Goal: Task Accomplishment & Management: Manage account settings

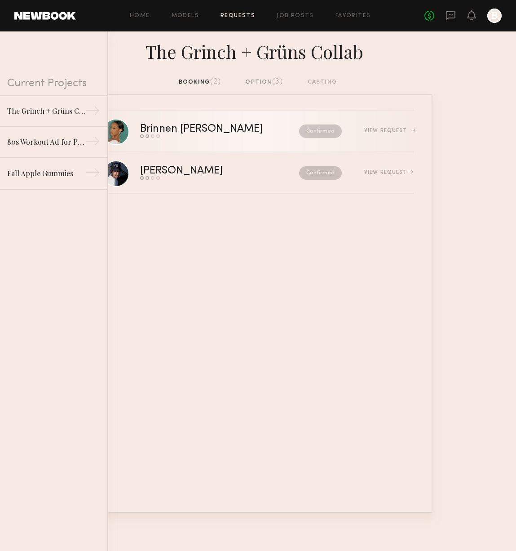
click at [184, 136] on div "Send request Model response Review hours worked Pay model" at bounding box center [210, 136] width 141 height 4
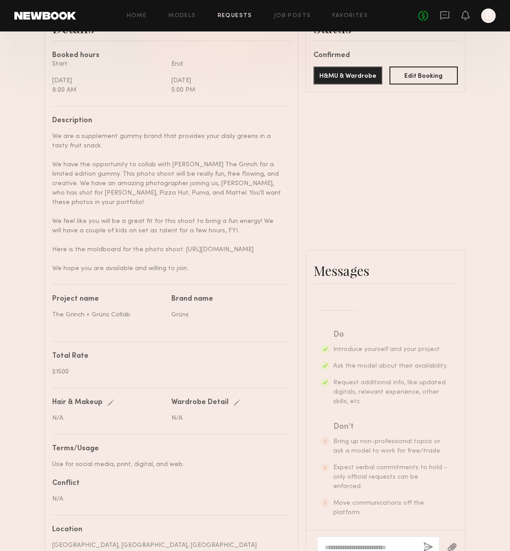
scroll to position [336, 0]
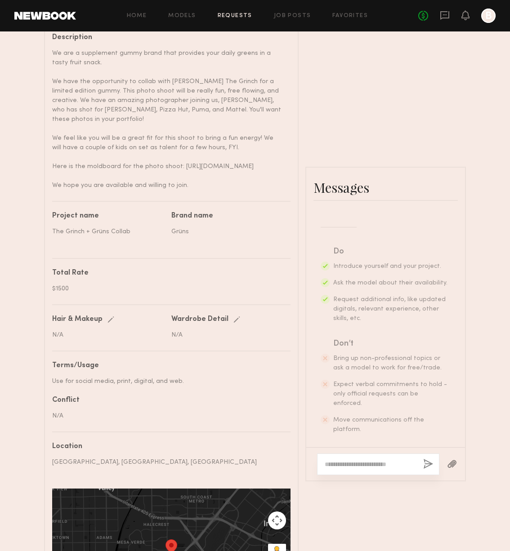
click at [342, 453] on div at bounding box center [378, 464] width 122 height 22
click at [343, 460] on textarea at bounding box center [369, 464] width 91 height 9
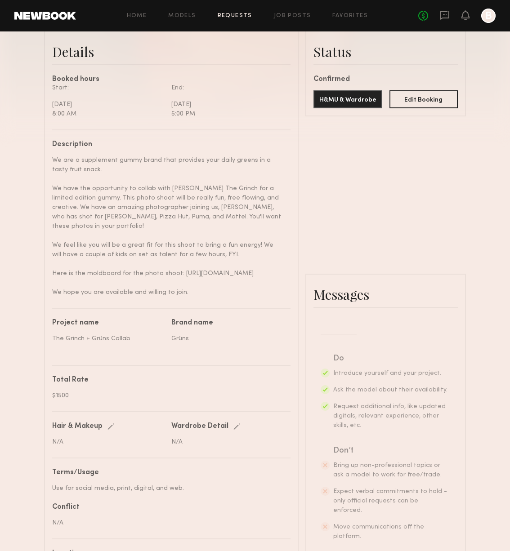
scroll to position [298, 0]
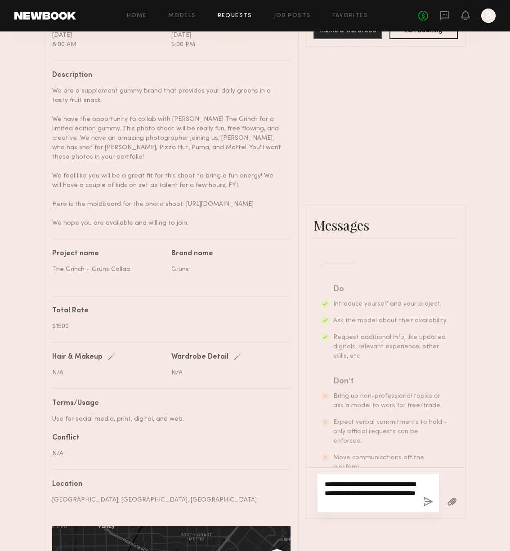
type textarea "**********"
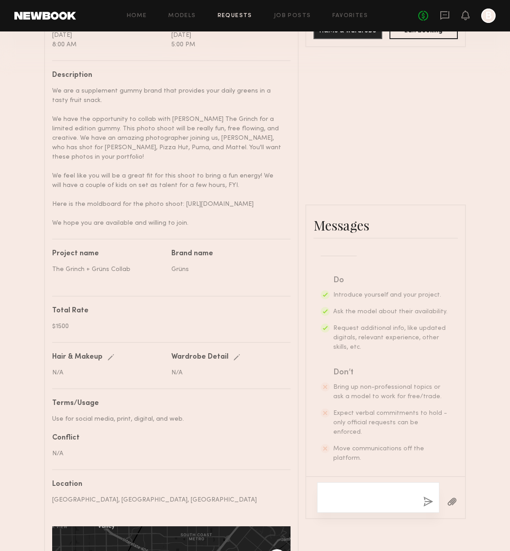
scroll to position [469, 0]
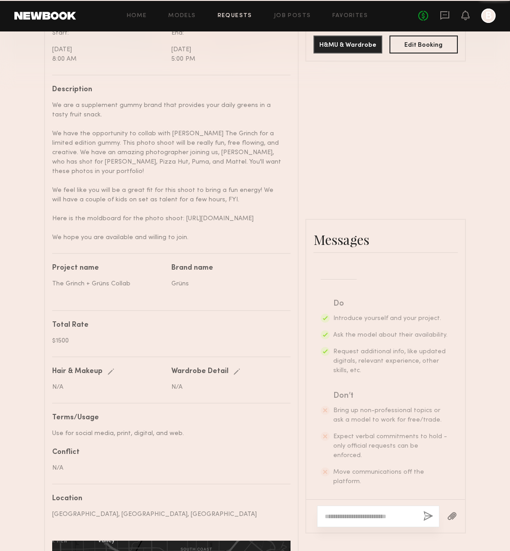
scroll to position [388, 0]
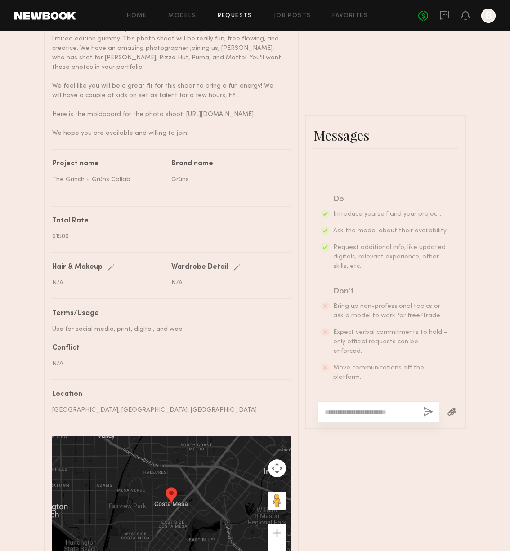
click at [439, 13] on div "No fees up to $5,000 B" at bounding box center [456, 16] width 77 height 14
click at [447, 14] on icon at bounding box center [445, 15] width 10 height 10
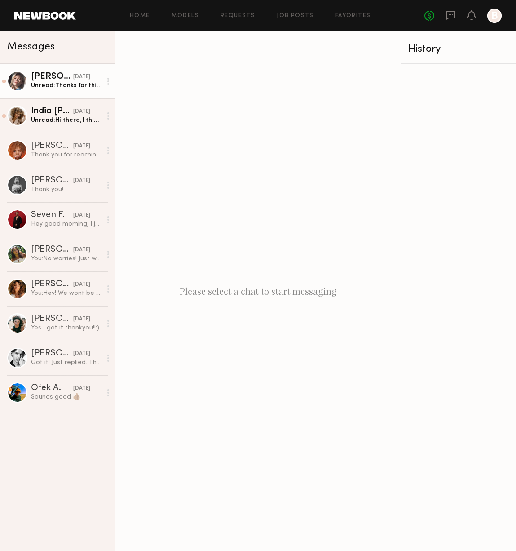
click at [73, 80] on div "[DATE]" at bounding box center [81, 77] width 17 height 9
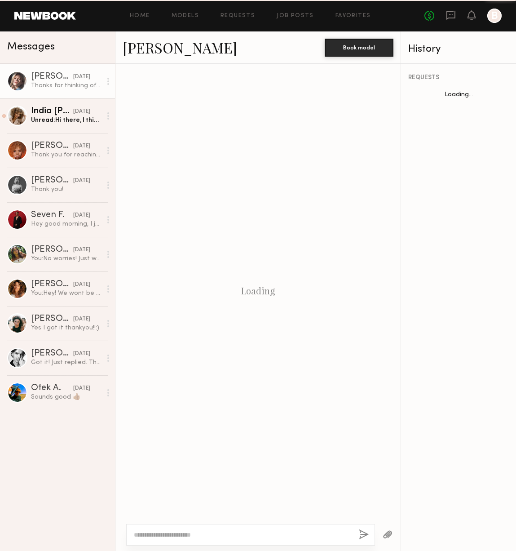
scroll to position [24, 0]
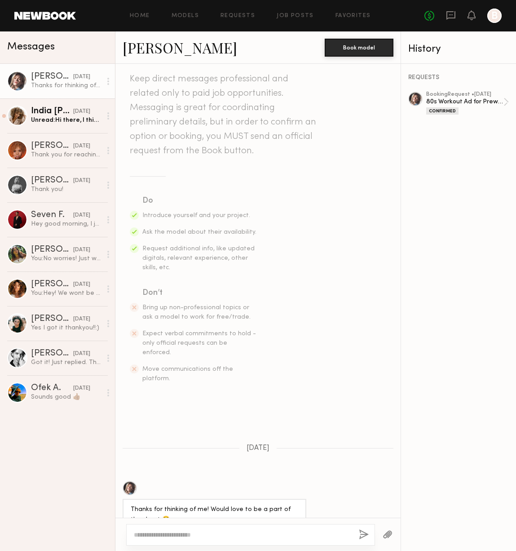
click at [197, 532] on textarea at bounding box center [243, 534] width 218 height 9
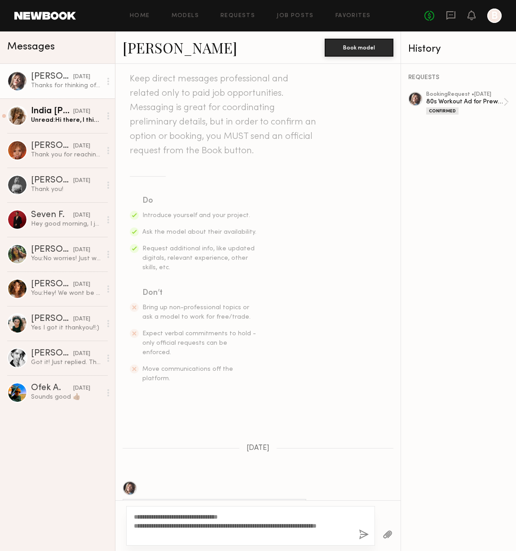
drag, startPoint x: 175, startPoint y: 525, endPoint x: 125, endPoint y: 524, distance: 50.4
click at [125, 524] on div "**********" at bounding box center [258, 525] width 285 height 51
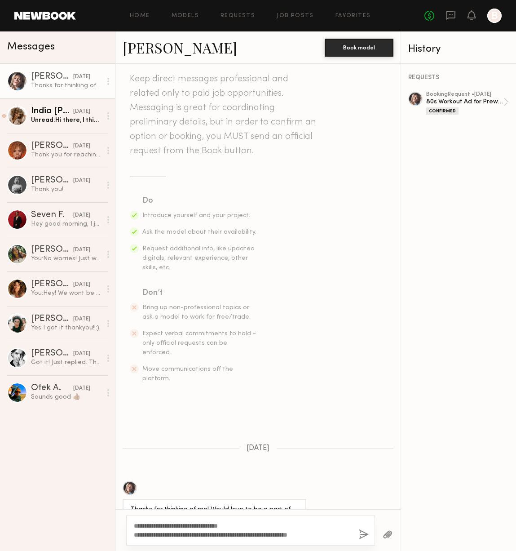
type textarea "**********"
click at [364, 536] on button "button" at bounding box center [364, 534] width 10 height 11
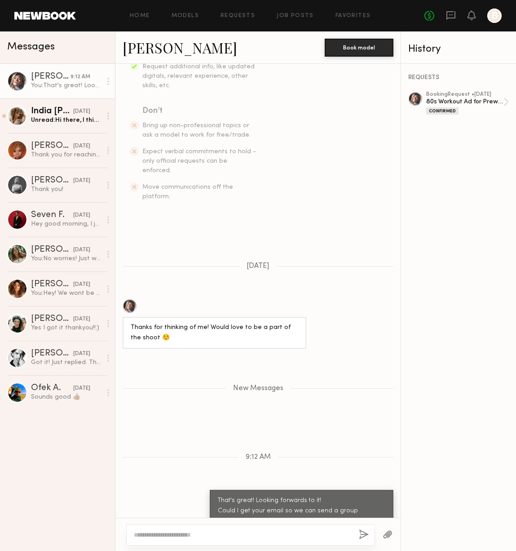
scroll to position [261, 0]
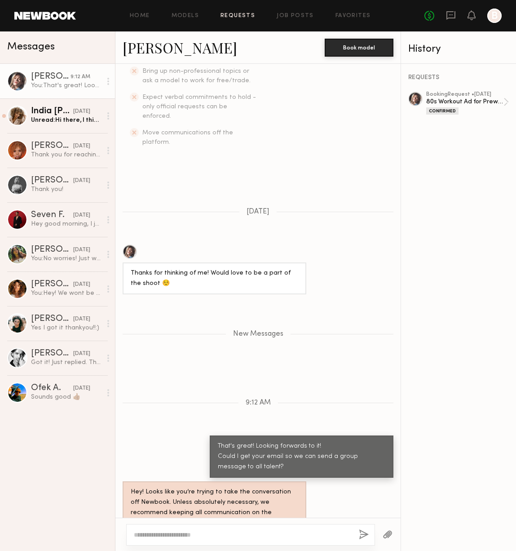
click at [234, 17] on link "Requests" at bounding box center [238, 16] width 35 height 6
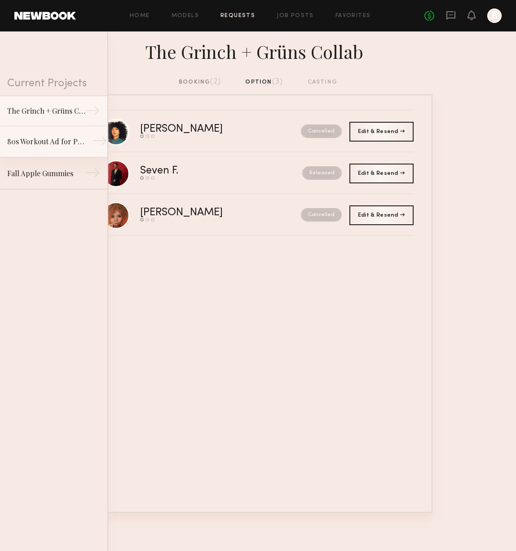
click at [50, 152] on link "80s Workout Ad for Preworkout Gummy →" at bounding box center [53, 141] width 107 height 31
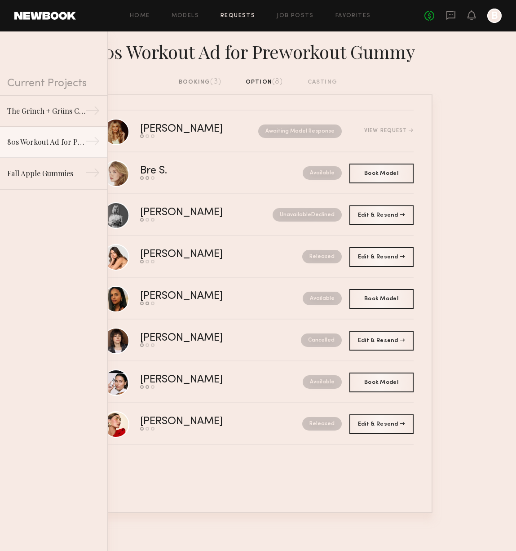
click at [204, 80] on div "booking (3)" at bounding box center [200, 82] width 43 height 10
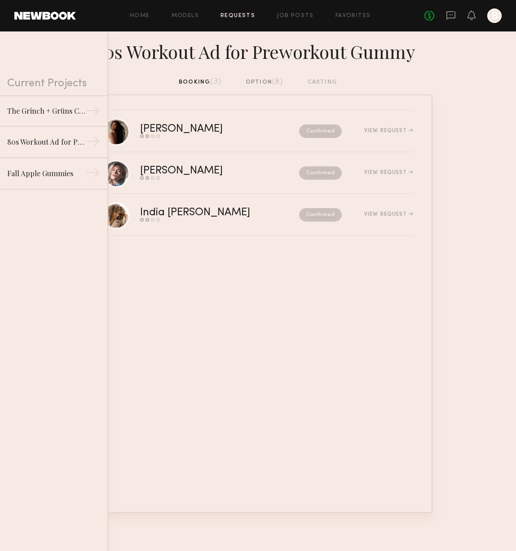
click at [261, 82] on div "option (8)" at bounding box center [265, 82] width 38 height 10
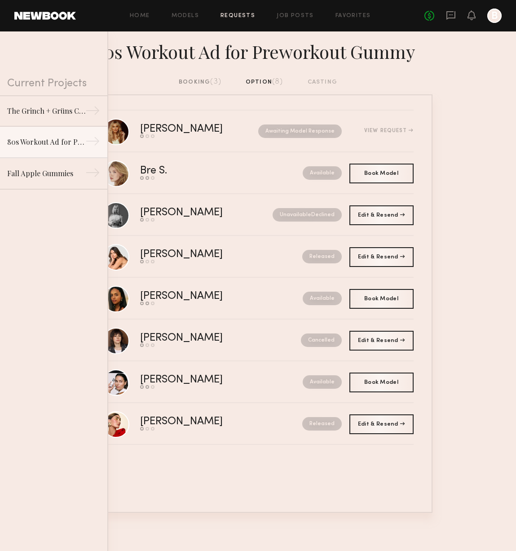
click at [205, 80] on div "booking (3)" at bounding box center [200, 82] width 43 height 10
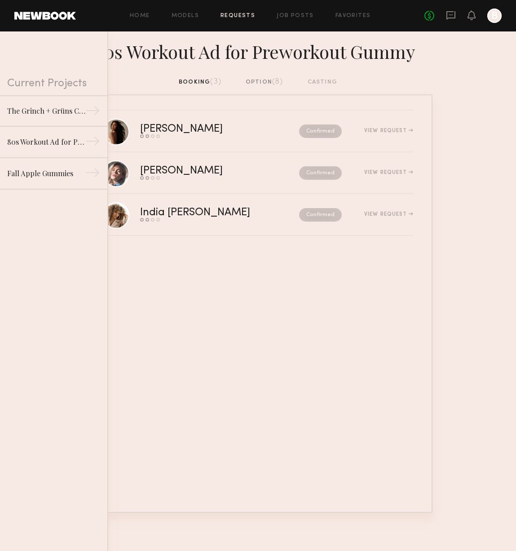
click at [262, 80] on div "option (8)" at bounding box center [265, 82] width 38 height 10
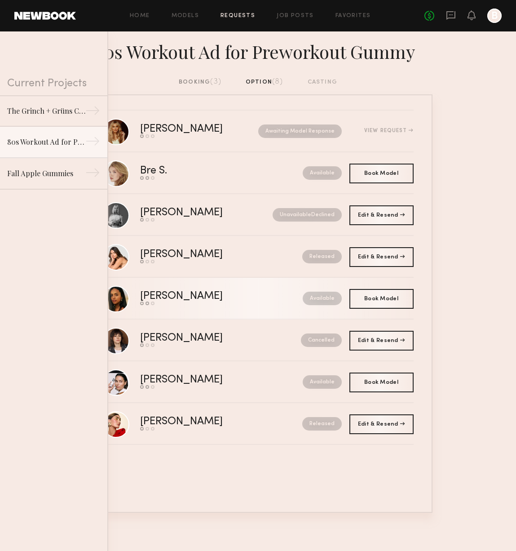
click at [192, 296] on div "[PERSON_NAME]" at bounding box center [201, 296] width 123 height 10
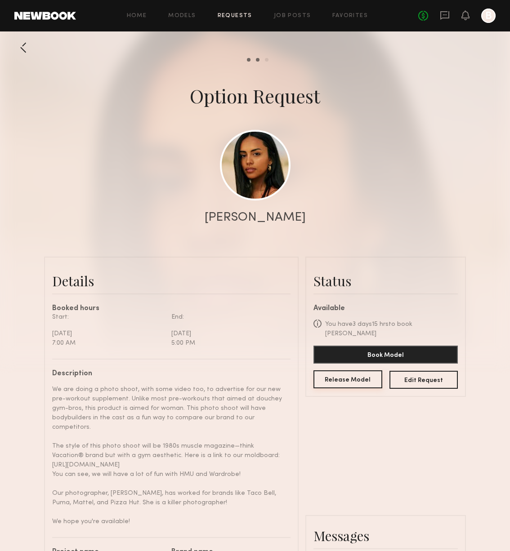
click at [364, 375] on button "Release Model" at bounding box center [347, 379] width 69 height 18
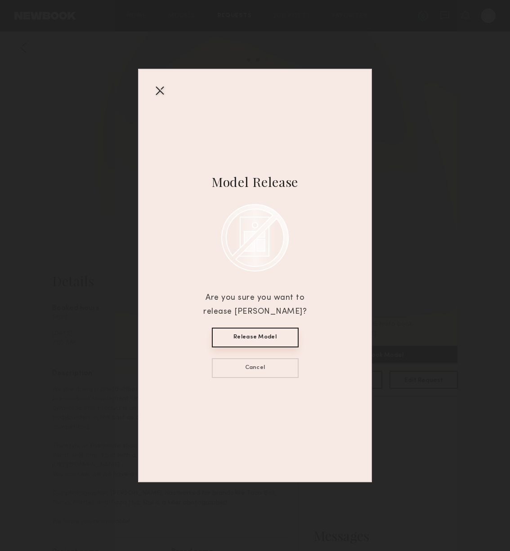
click at [280, 332] on button "Release Model" at bounding box center [255, 338] width 87 height 20
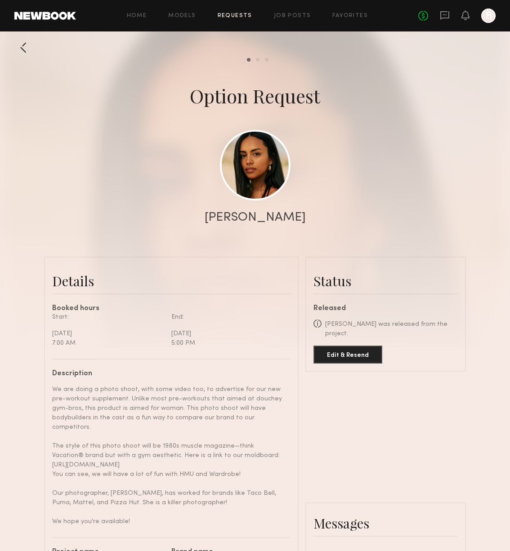
click at [23, 50] on div at bounding box center [23, 48] width 18 height 18
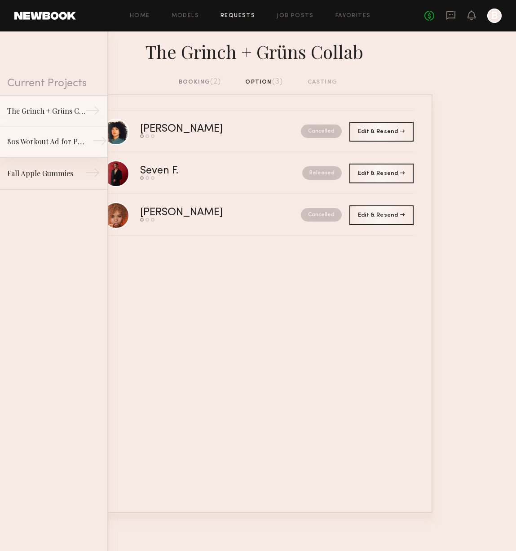
click at [46, 133] on link "80s Workout Ad for Preworkout Gummy →" at bounding box center [53, 141] width 107 height 31
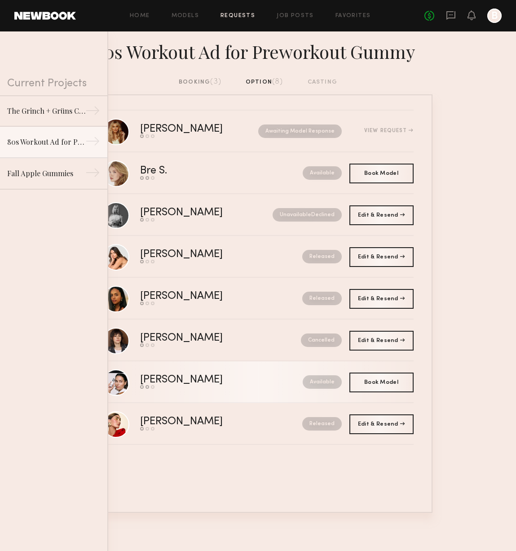
click at [237, 386] on div "Send request Model response Book model" at bounding box center [201, 387] width 123 height 4
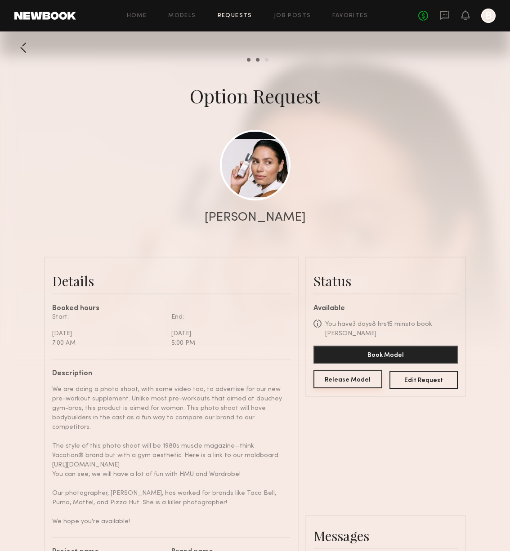
click at [360, 381] on button "Release Model" at bounding box center [347, 379] width 69 height 18
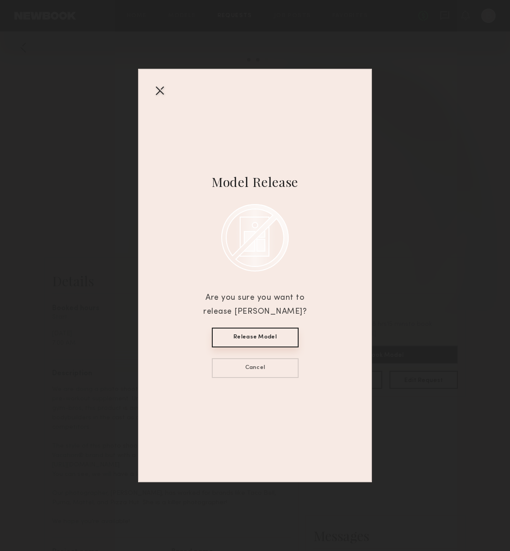
click at [266, 340] on button "Release Model" at bounding box center [255, 338] width 87 height 20
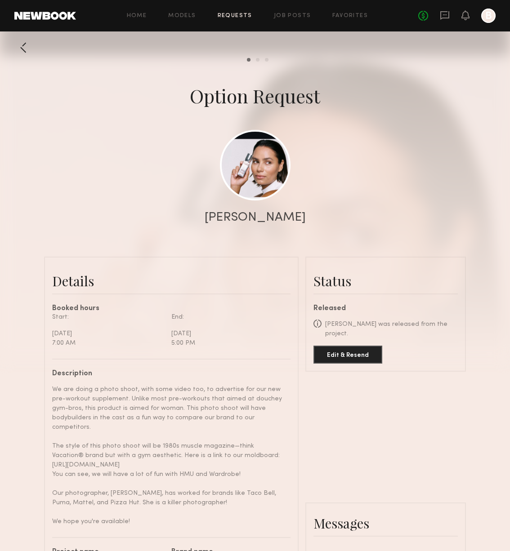
click at [28, 44] on div at bounding box center [23, 48] width 18 height 18
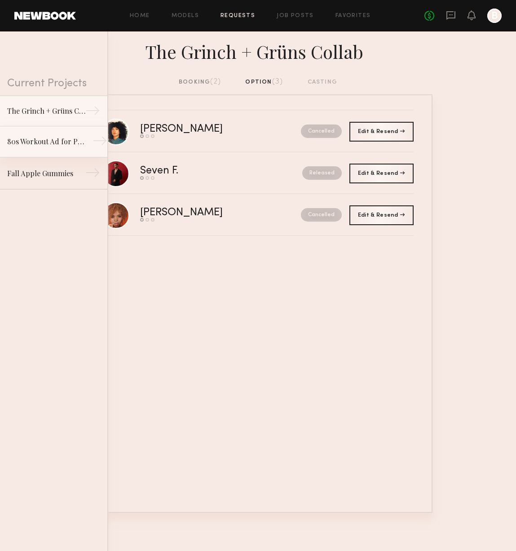
click at [59, 138] on div "80s Workout Ad for Preworkout Gummy" at bounding box center [46, 141] width 78 height 11
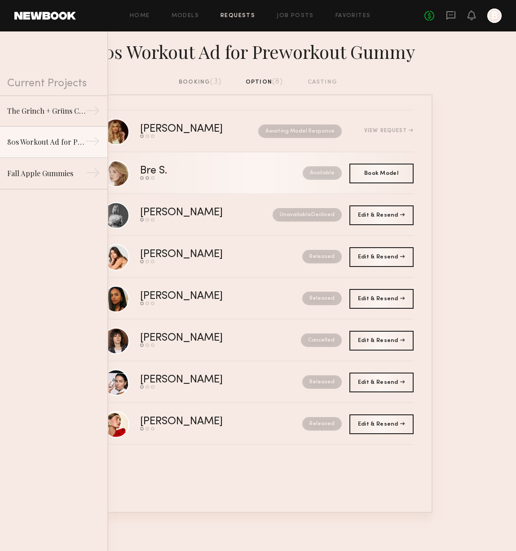
click at [198, 175] on div "Bre S." at bounding box center [187, 171] width 95 height 10
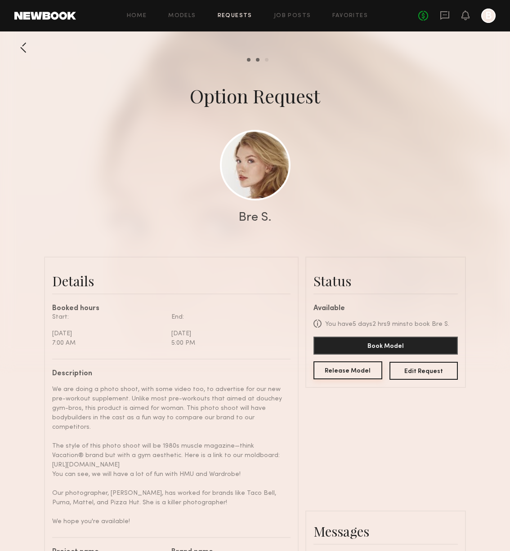
click at [349, 374] on button "Release Model" at bounding box center [347, 370] width 69 height 18
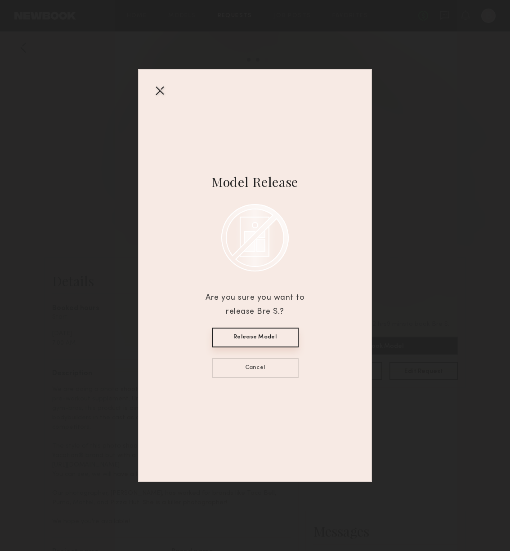
click at [258, 338] on button "Release Model" at bounding box center [255, 338] width 87 height 20
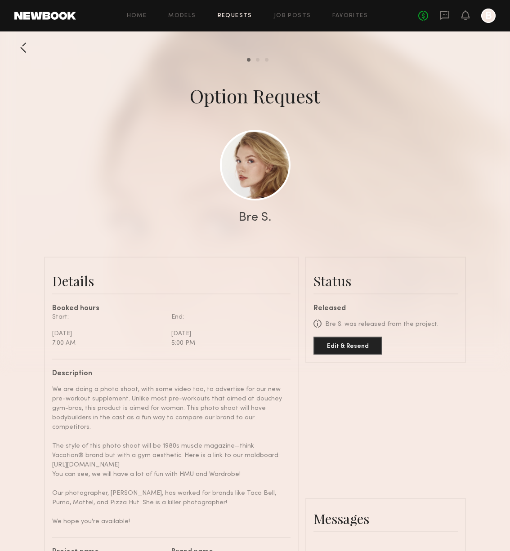
click at [25, 51] on div at bounding box center [23, 48] width 18 height 18
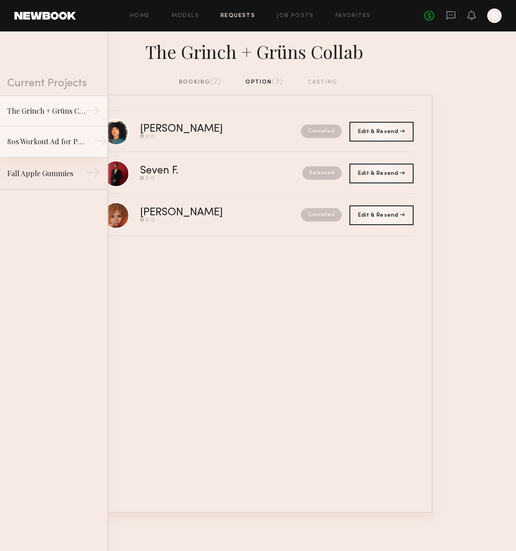
click at [64, 142] on div "80s Workout Ad for Preworkout Gummy" at bounding box center [46, 141] width 78 height 11
